Goal: Information Seeking & Learning: Learn about a topic

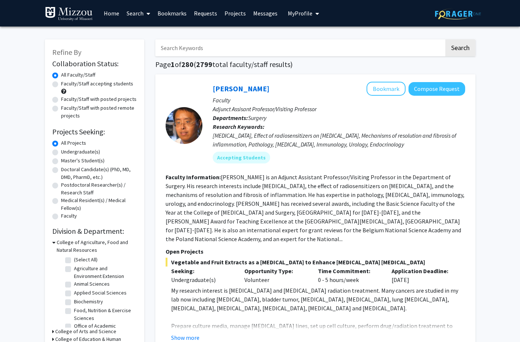
click at [70, 156] on label "Undergraduate(s)" at bounding box center [80, 152] width 39 height 8
click at [66, 153] on input "Undergraduate(s)" at bounding box center [63, 150] width 5 height 5
radio input "true"
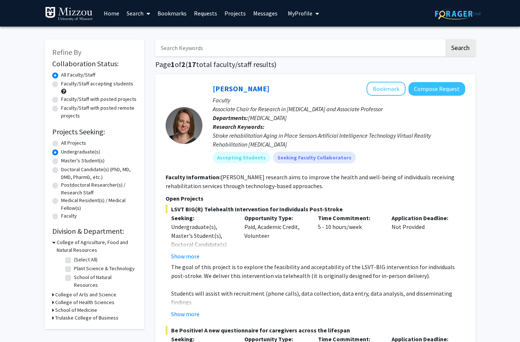
click at [61, 85] on label "Faculty/Staff accepting students" at bounding box center [97, 84] width 72 height 8
click at [61, 85] on input "Faculty/Staff accepting students" at bounding box center [63, 82] width 5 height 5
radio input "true"
click at [61, 146] on label "All Projects" at bounding box center [73, 143] width 25 height 8
click at [61, 144] on input "All Projects" at bounding box center [63, 141] width 5 height 5
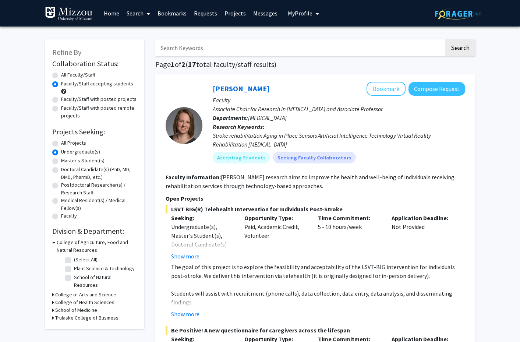
radio input "true"
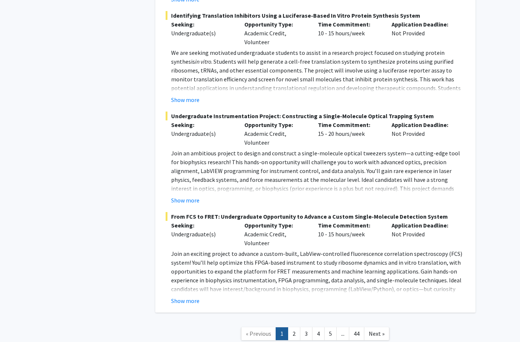
scroll to position [3693, 0]
click at [293, 327] on link "2" at bounding box center [294, 333] width 13 height 13
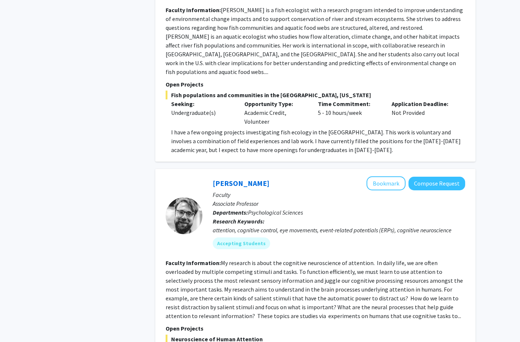
scroll to position [1434, 0]
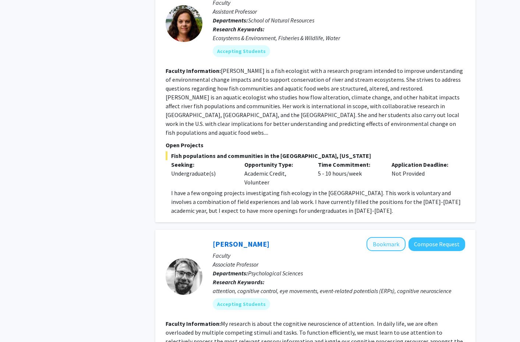
click at [387, 237] on button "Bookmark" at bounding box center [385, 244] width 39 height 14
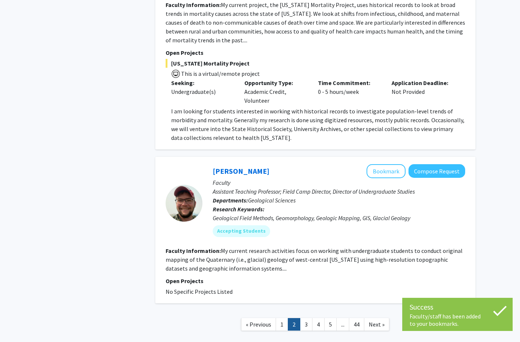
scroll to position [2290, 0]
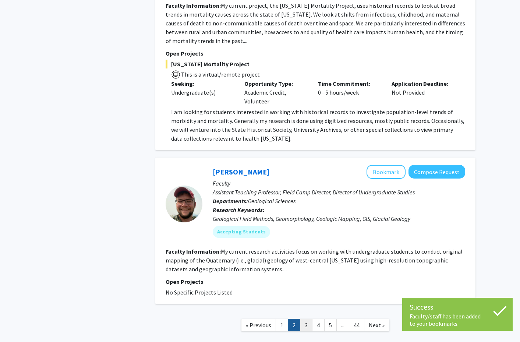
click at [306, 318] on link "3" at bounding box center [306, 324] width 13 height 13
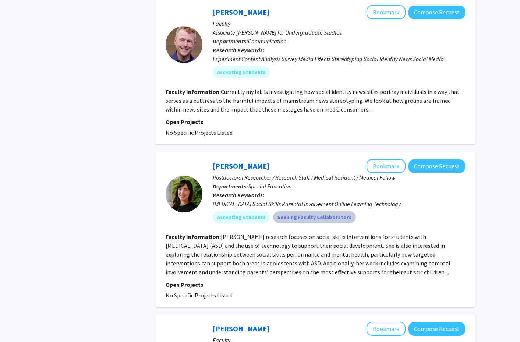
scroll to position [843, 0]
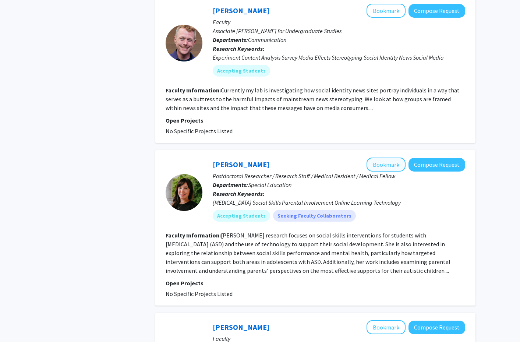
click at [381, 157] on button "Bookmark" at bounding box center [385, 164] width 39 height 14
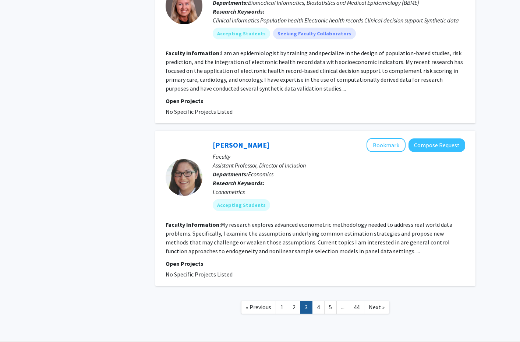
scroll to position [1512, 0]
click at [318, 301] on link "4" at bounding box center [318, 307] width 13 height 13
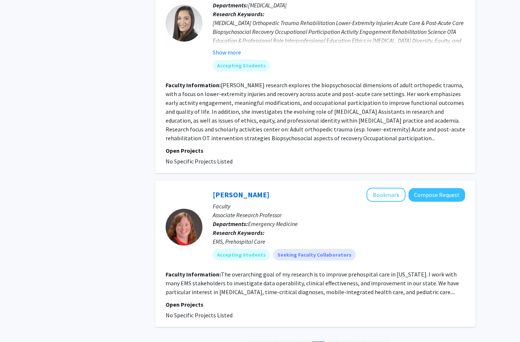
scroll to position [1717, 0]
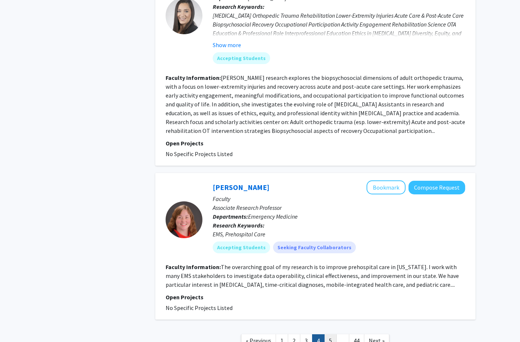
click at [327, 334] on link "5" at bounding box center [330, 340] width 13 height 13
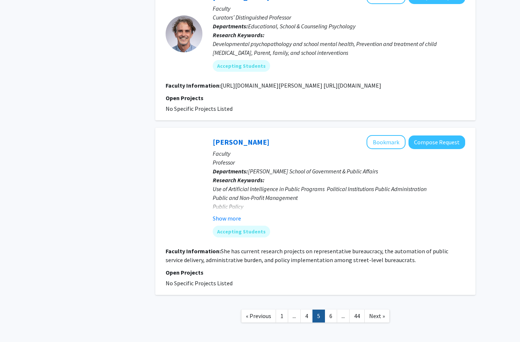
scroll to position [1497, 0]
click at [331, 310] on link "6" at bounding box center [330, 316] width 13 height 13
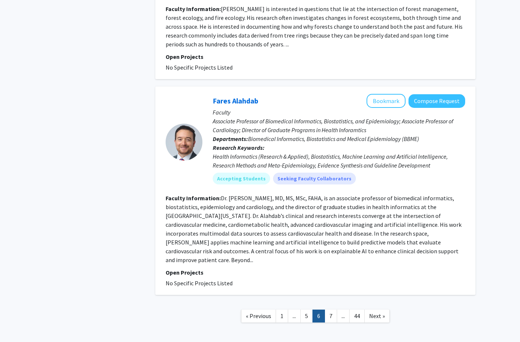
scroll to position [1662, 0]
click at [332, 310] on link "7" at bounding box center [330, 316] width 13 height 13
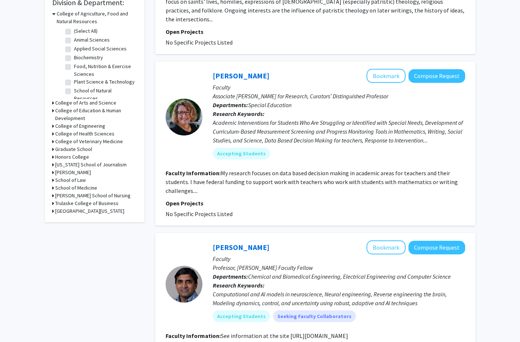
scroll to position [228, 0]
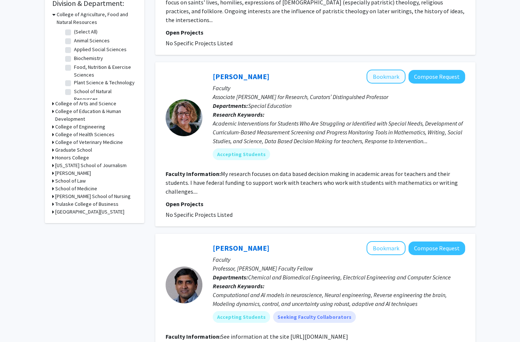
click at [384, 70] on button "Bookmark" at bounding box center [385, 77] width 39 height 14
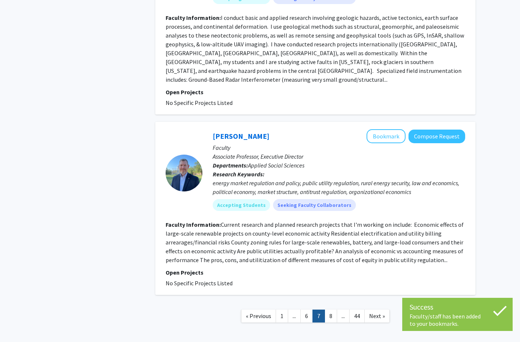
scroll to position [1656, 0]
click at [331, 310] on link "8" at bounding box center [330, 316] width 13 height 13
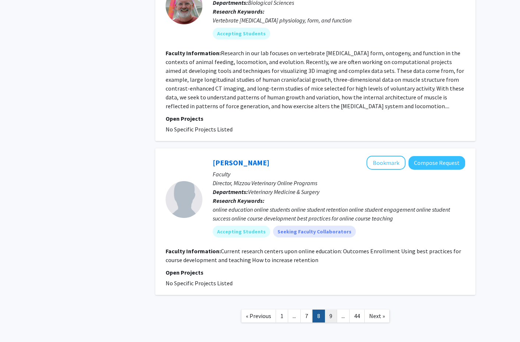
scroll to position [1683, 0]
click at [331, 310] on link "9" at bounding box center [330, 316] width 13 height 13
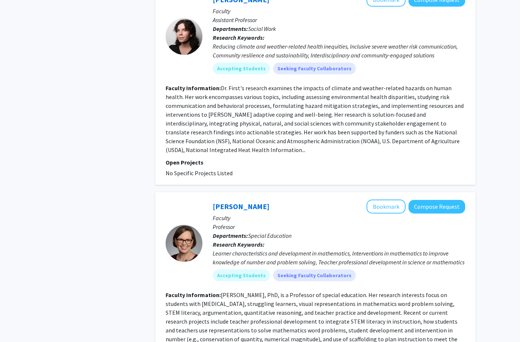
scroll to position [1691, 0]
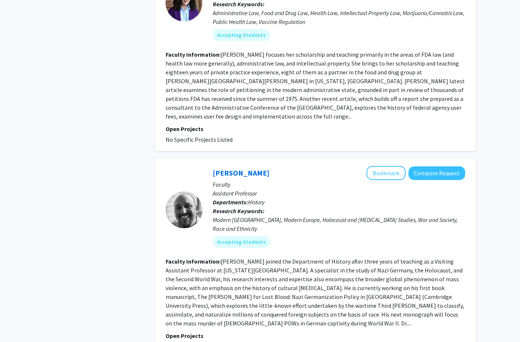
scroll to position [1644, 0]
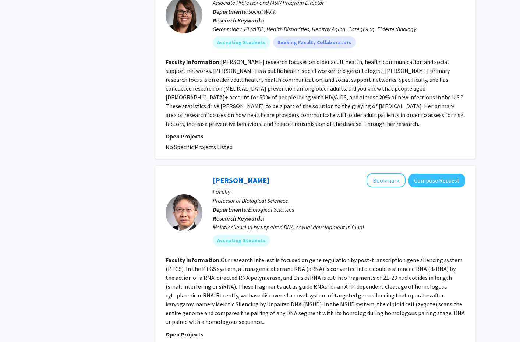
scroll to position [1674, 0]
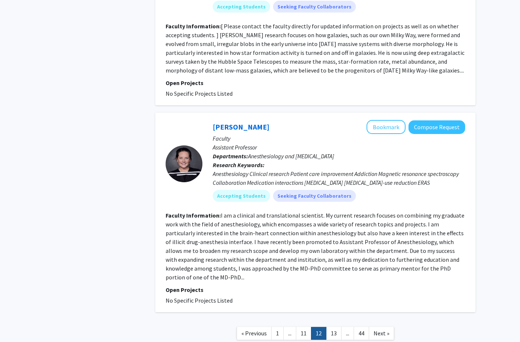
scroll to position [1680, 0]
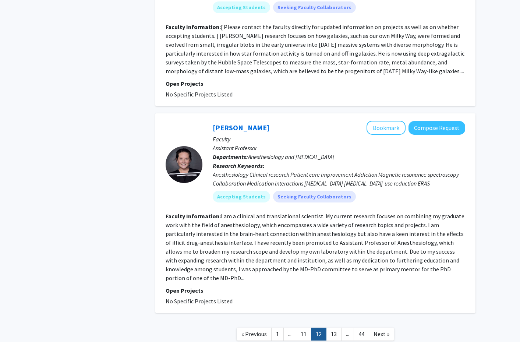
click at [334, 320] on nav "« Previous 1 ... 11 12 13 ... 44 Next »" at bounding box center [315, 335] width 320 height 30
click at [334, 327] on link "13" at bounding box center [333, 333] width 15 height 13
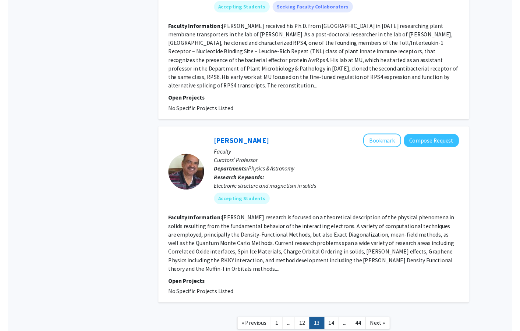
scroll to position [1709, 0]
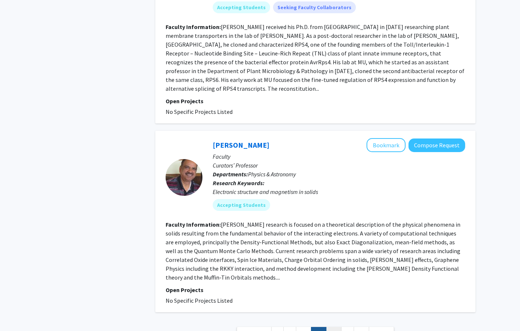
click at [338, 327] on link "14" at bounding box center [333, 333] width 15 height 13
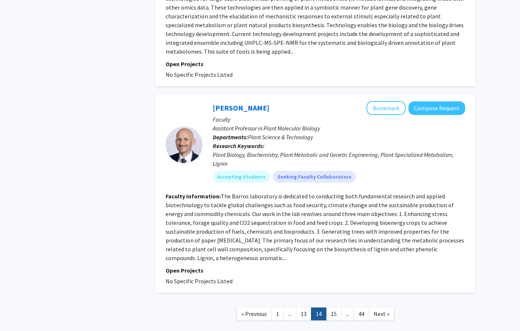
scroll to position [1672, 0]
click at [329, 308] on link "15" at bounding box center [333, 314] width 15 height 13
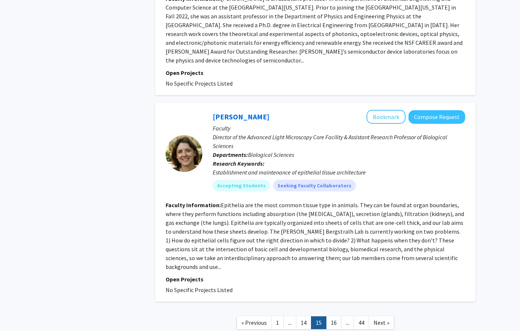
scroll to position [1549, 0]
click at [334, 317] on link "16" at bounding box center [333, 323] width 15 height 13
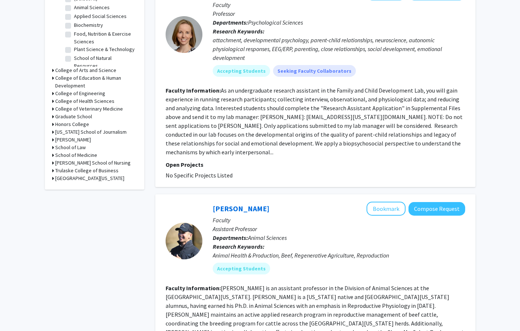
scroll to position [240, 0]
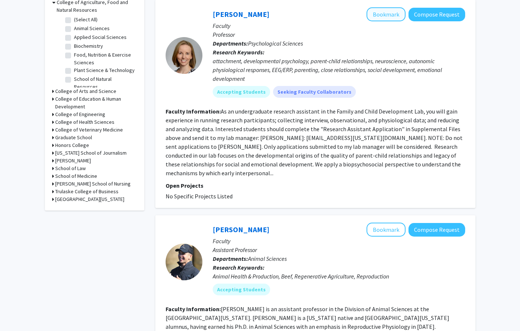
click at [388, 13] on button "Bookmark" at bounding box center [385, 14] width 39 height 14
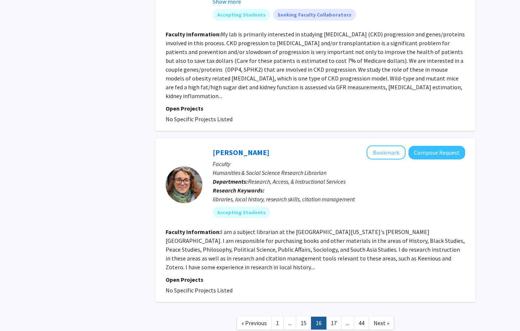
scroll to position [1731, 0]
click at [332, 317] on link "17" at bounding box center [333, 323] width 15 height 13
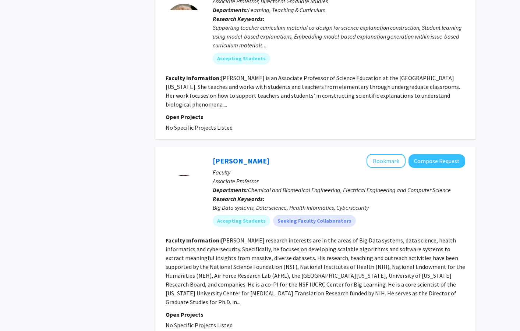
scroll to position [1725, 0]
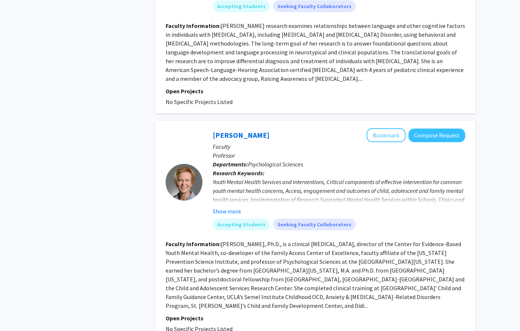
scroll to position [1126, 0]
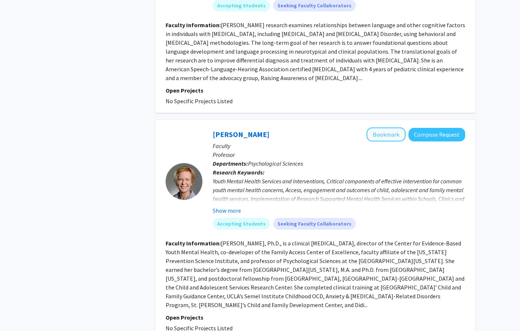
click at [391, 128] on button "Bookmark" at bounding box center [385, 135] width 39 height 14
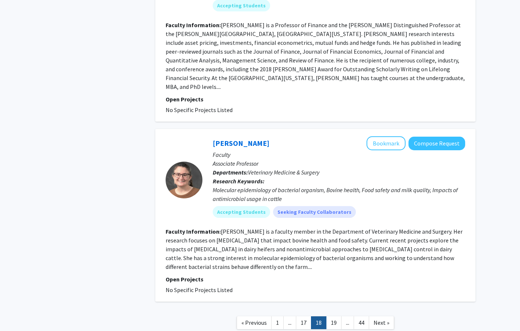
scroll to position [1740, 0]
click at [329, 317] on link "19" at bounding box center [333, 323] width 15 height 13
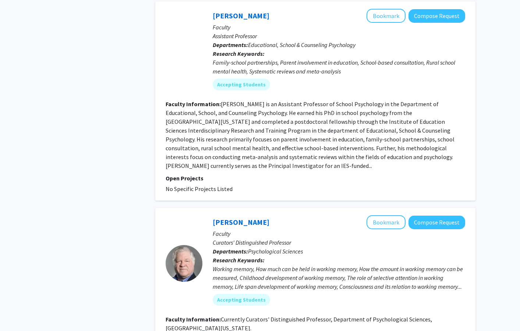
scroll to position [956, 0]
